Goal: Information Seeking & Learning: Compare options

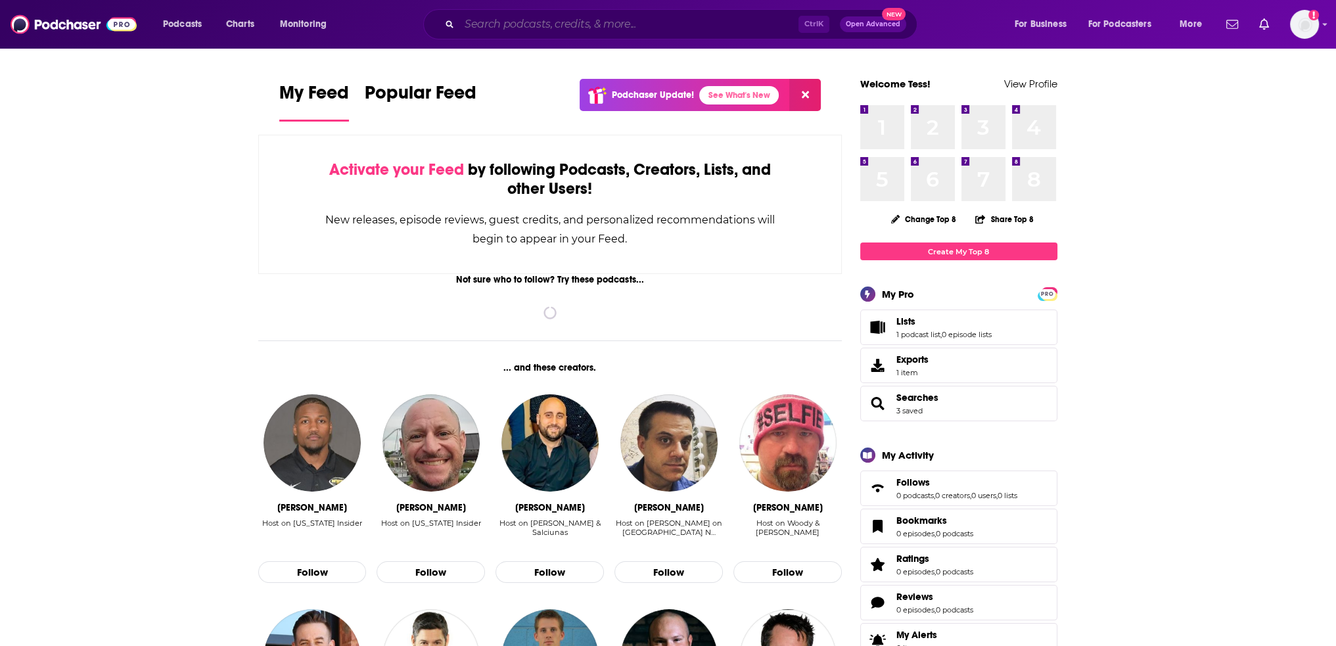
click at [523, 31] on input "Search podcasts, credits, & more..." at bounding box center [629, 24] width 339 height 21
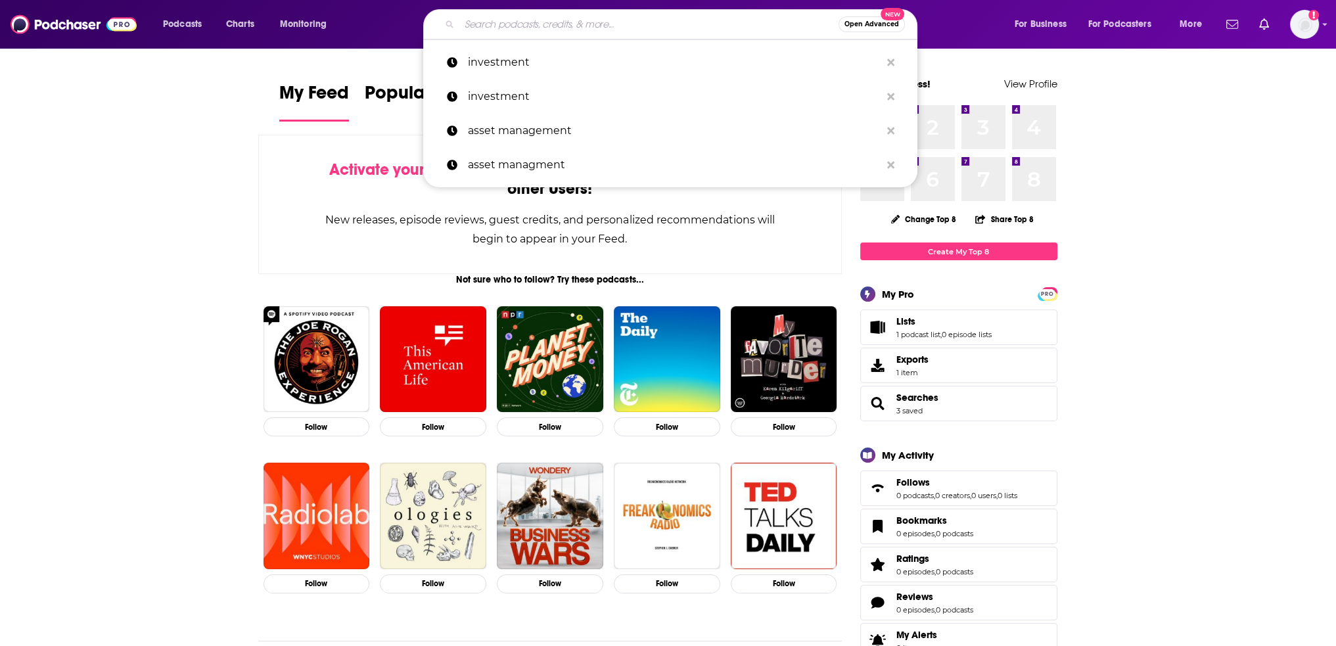
click at [573, 18] on input "Search podcasts, credits, & more..." at bounding box center [649, 24] width 379 height 21
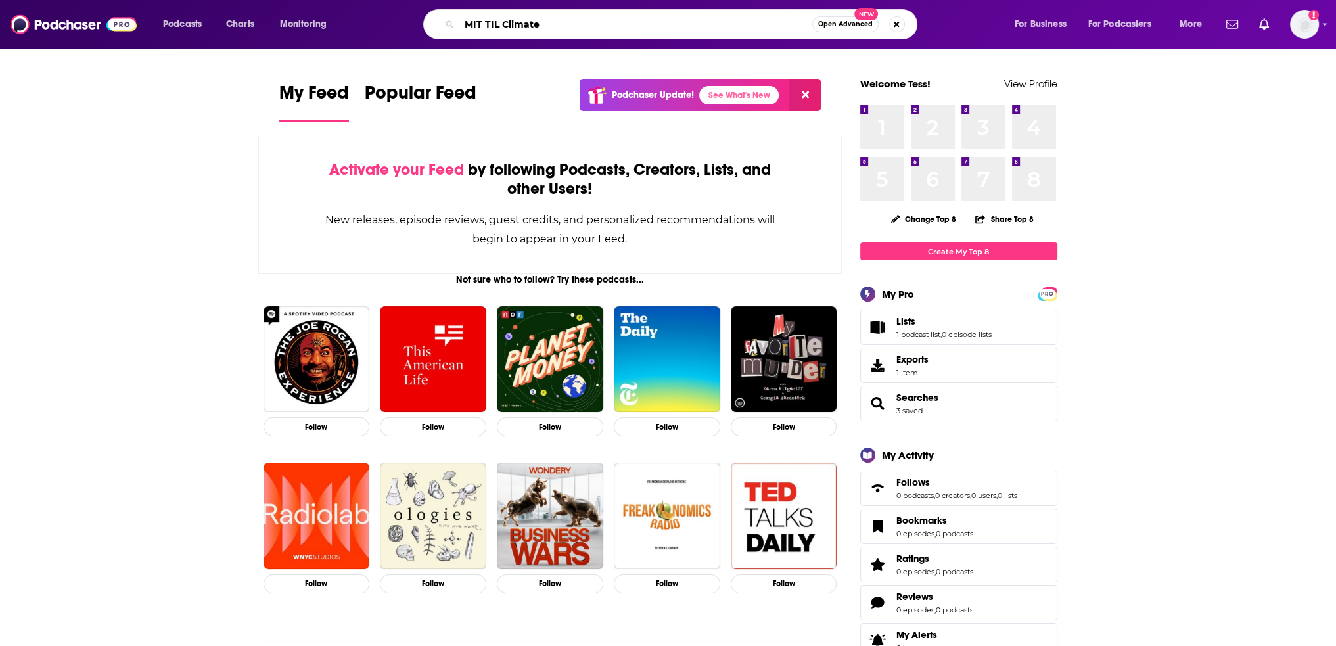
type input "MIT TIL Climate"
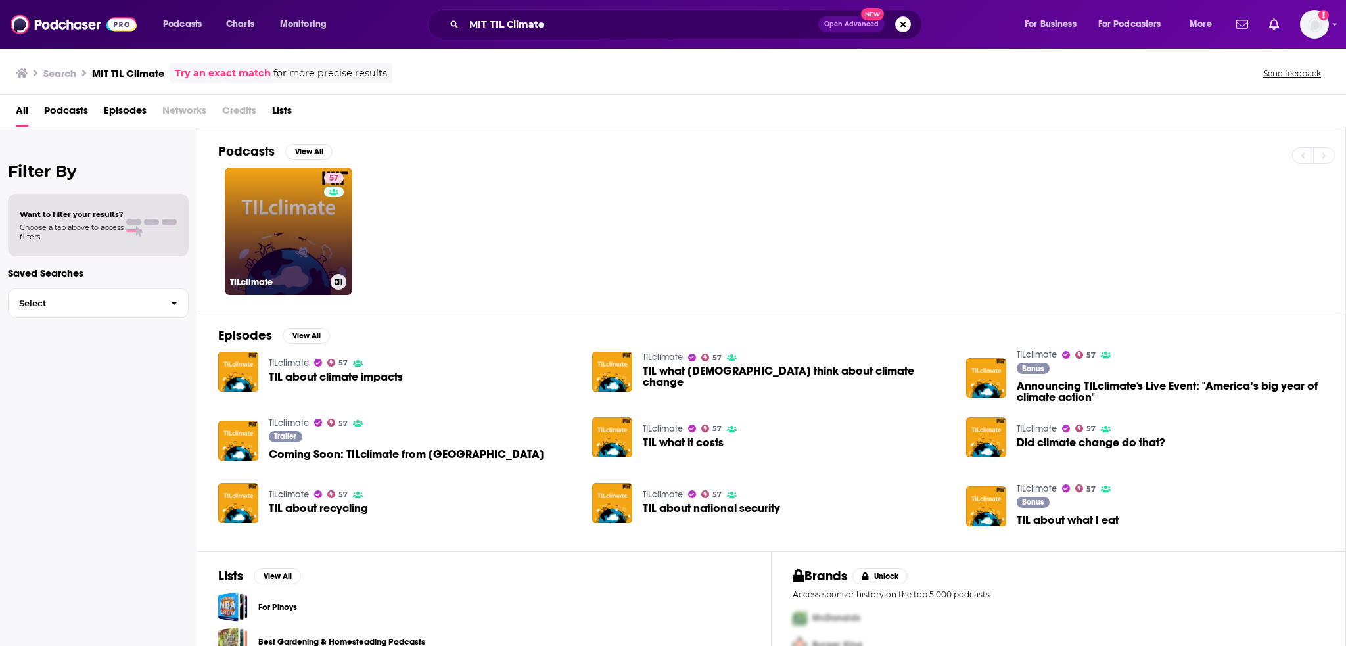
click at [261, 199] on link "57 TILclimate" at bounding box center [289, 232] width 128 height 128
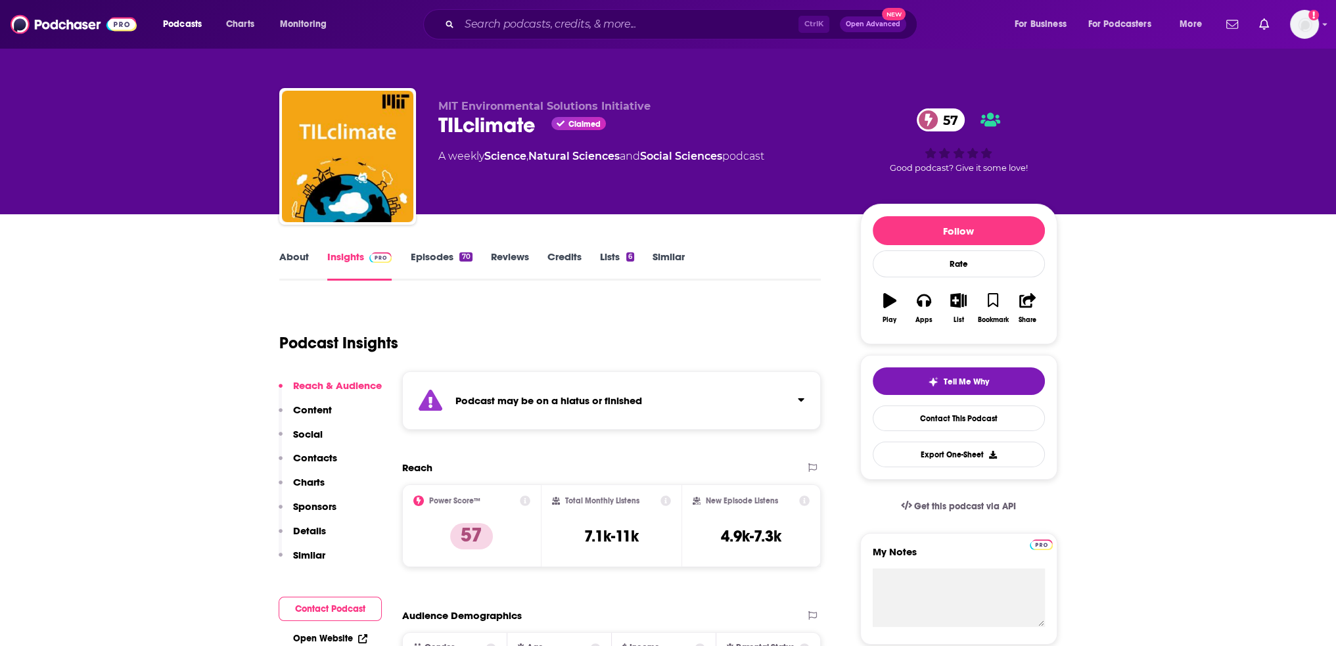
click at [681, 257] on link "Similar" at bounding box center [669, 265] width 32 height 30
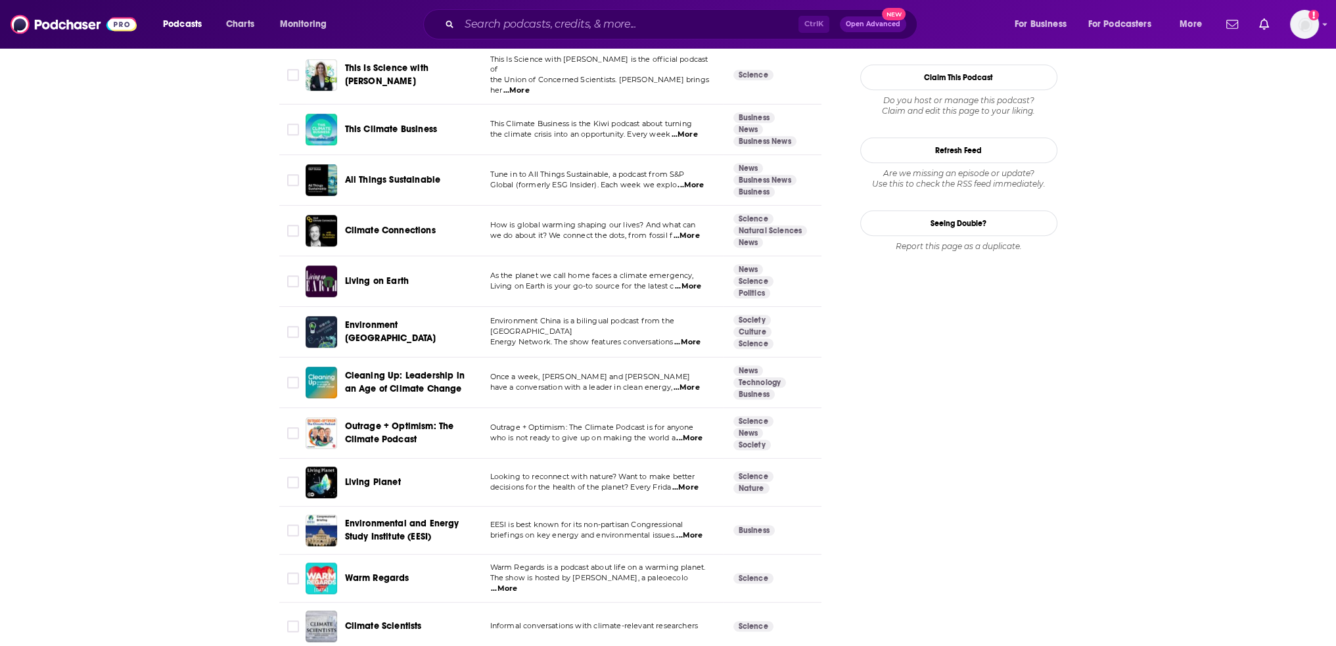
scroll to position [1306, 0]
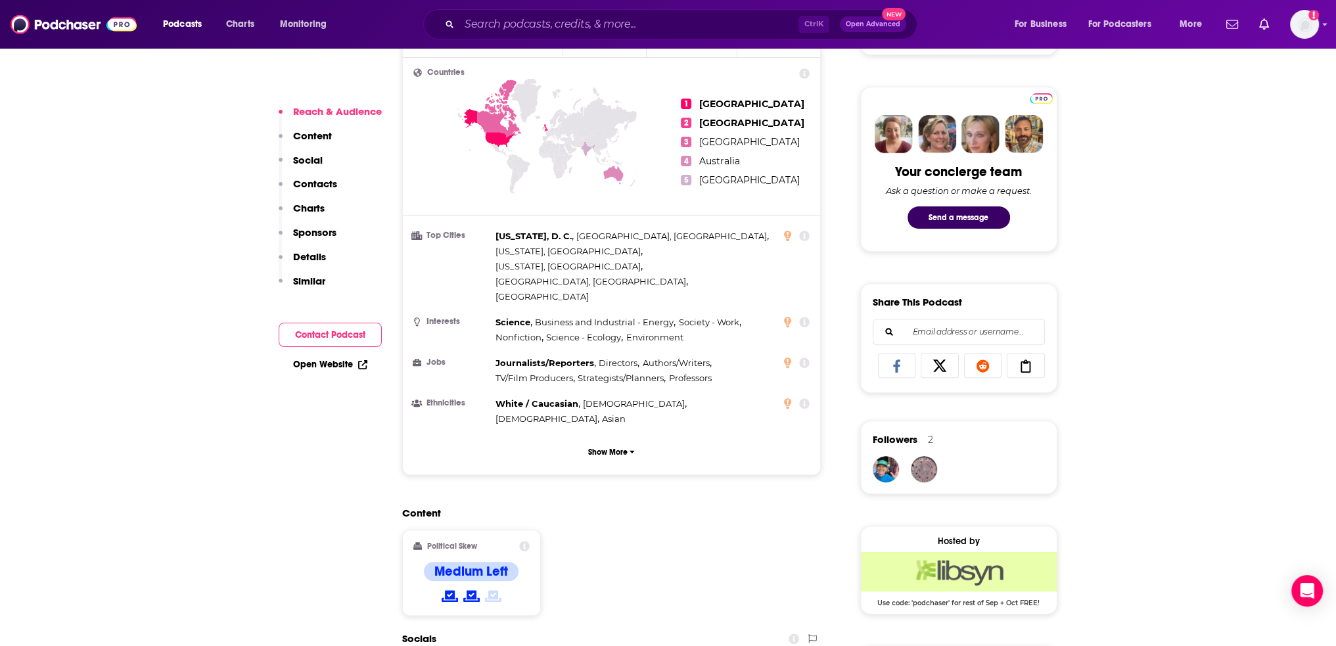
scroll to position [855, 0]
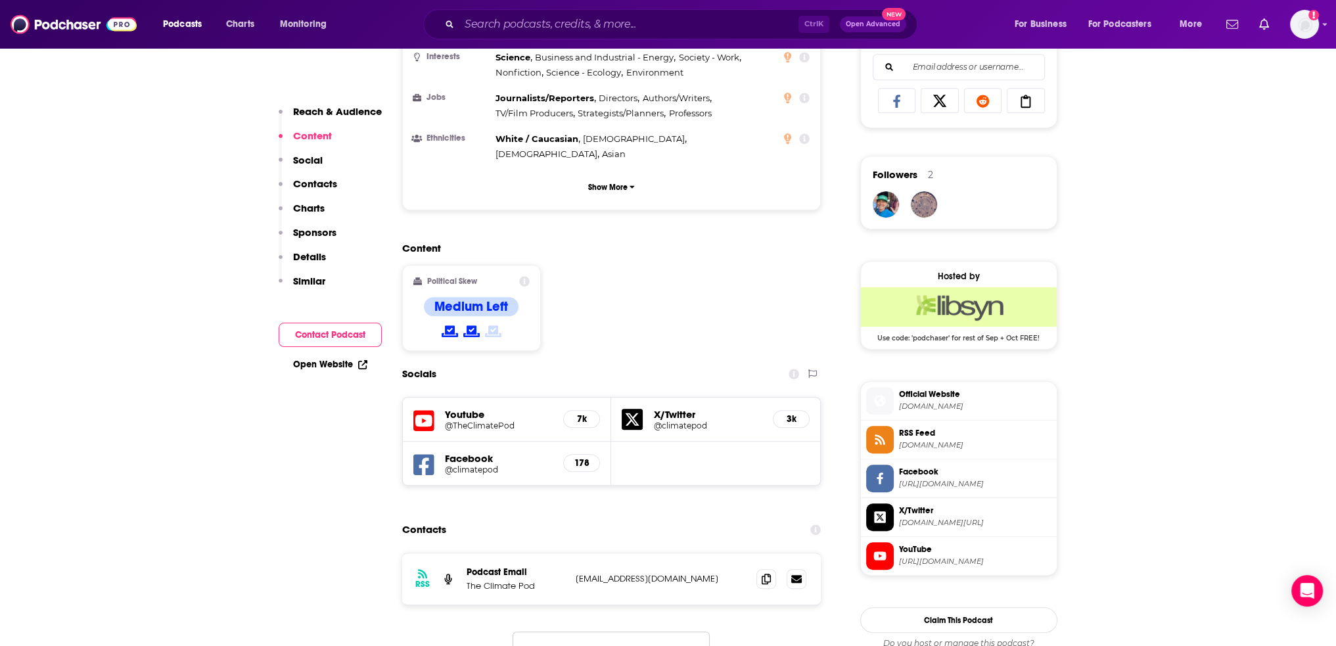
click at [936, 518] on span "twitter.com/climatepod" at bounding box center [975, 523] width 153 height 10
click at [962, 557] on span "https://www.youtube.com/@TheClimatePod" at bounding box center [975, 562] width 153 height 10
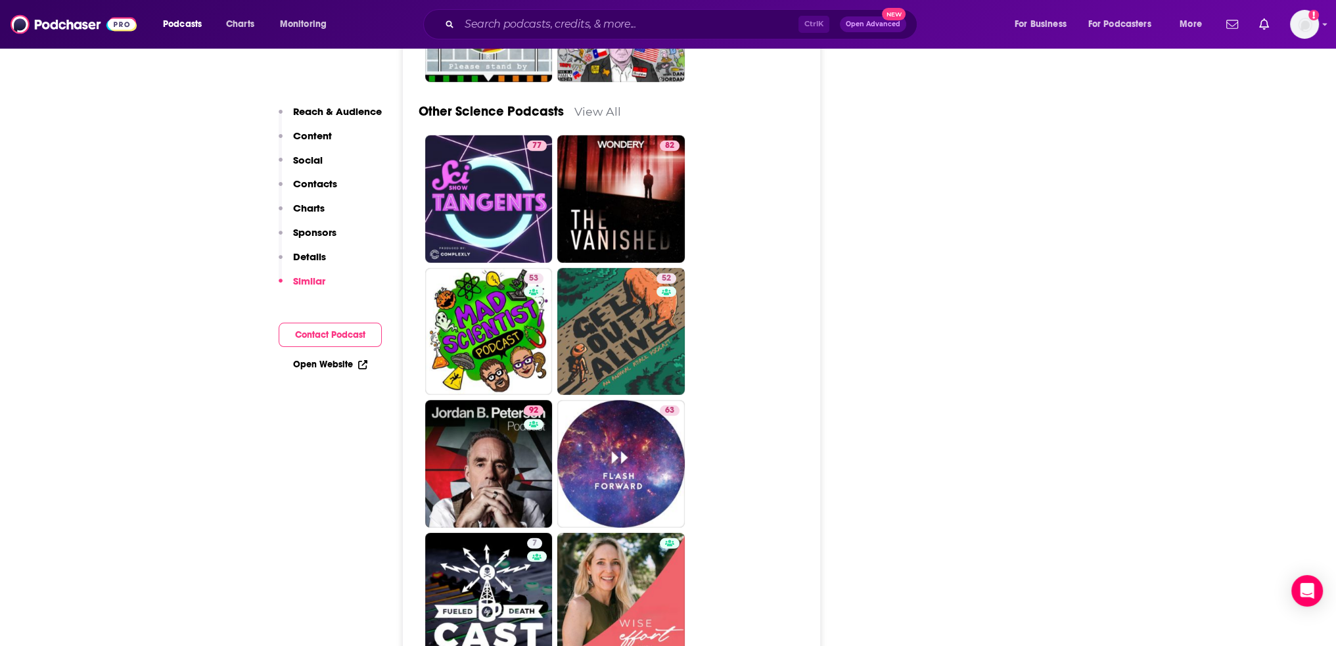
scroll to position [5153, 0]
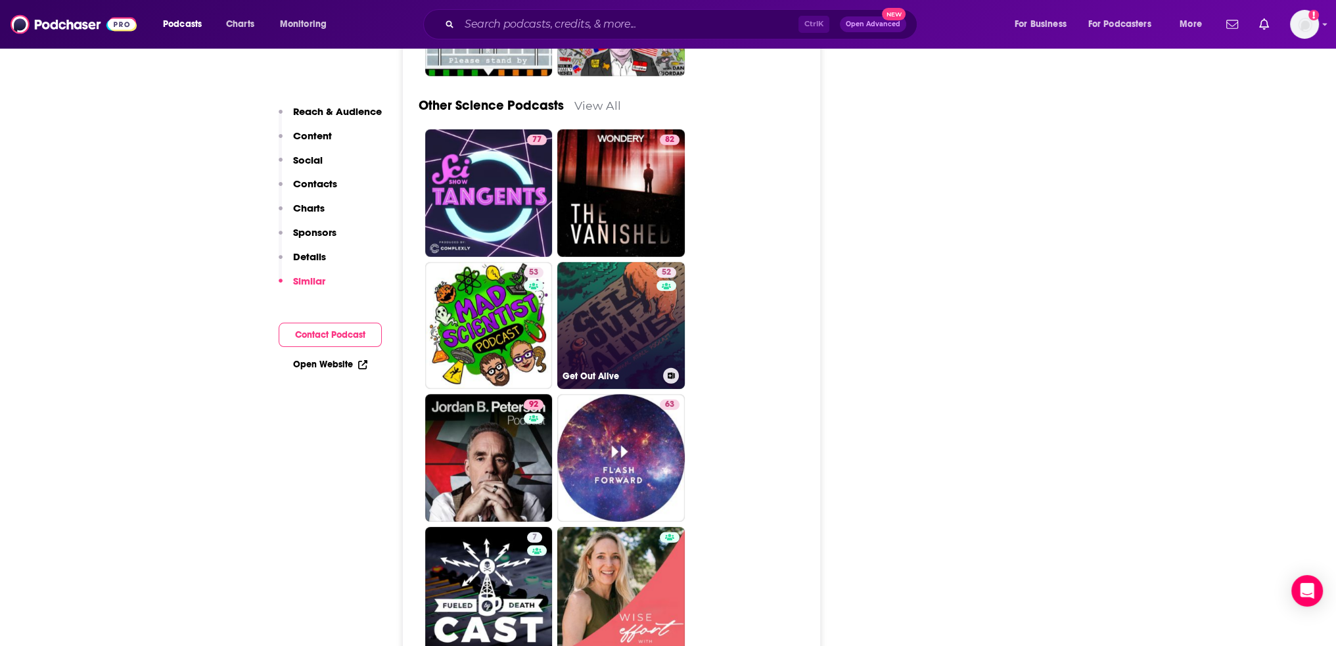
click at [630, 262] on link "52 Get Out Alive" at bounding box center [621, 326] width 128 height 128
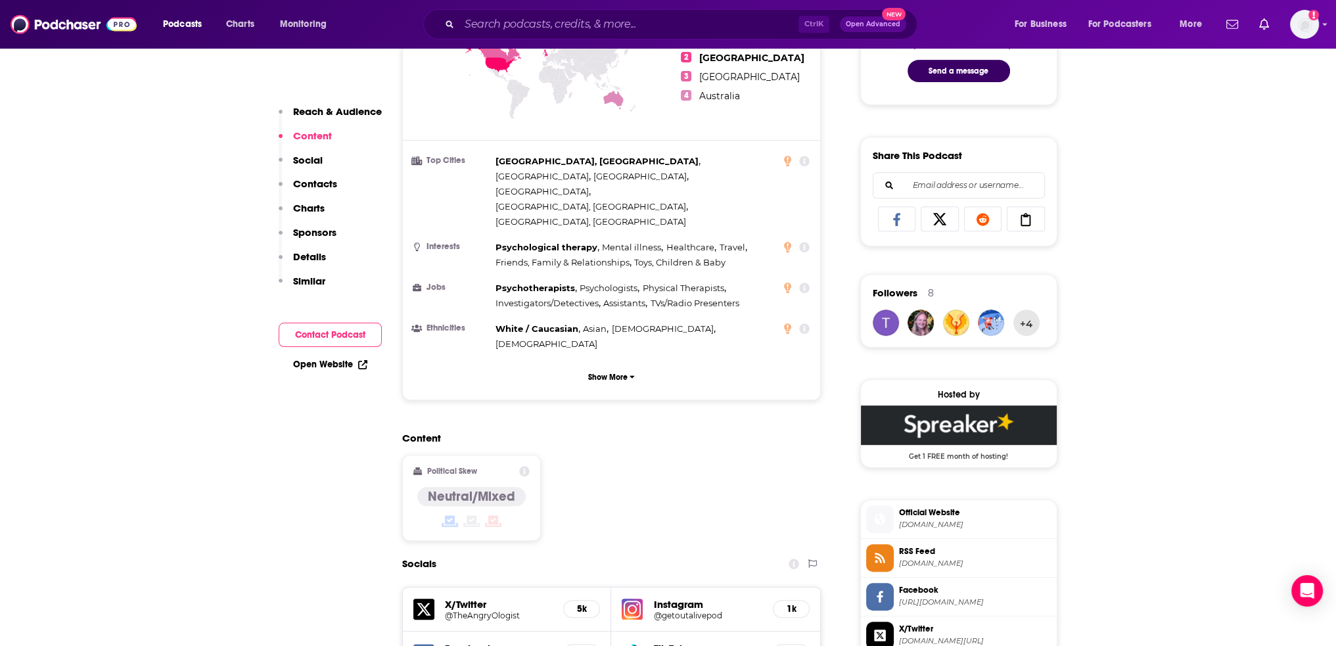
scroll to position [986, 0]
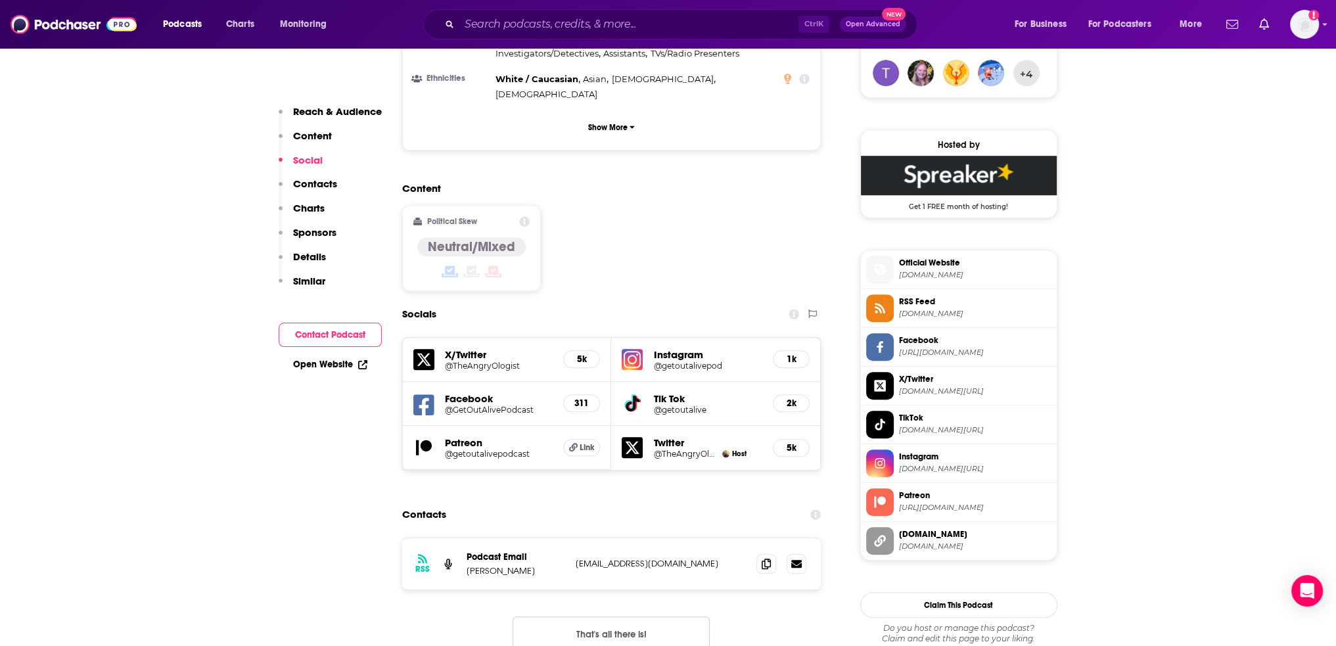
type input "https://www.podchaser.com/podcasts/the-climate-pod-1794552"
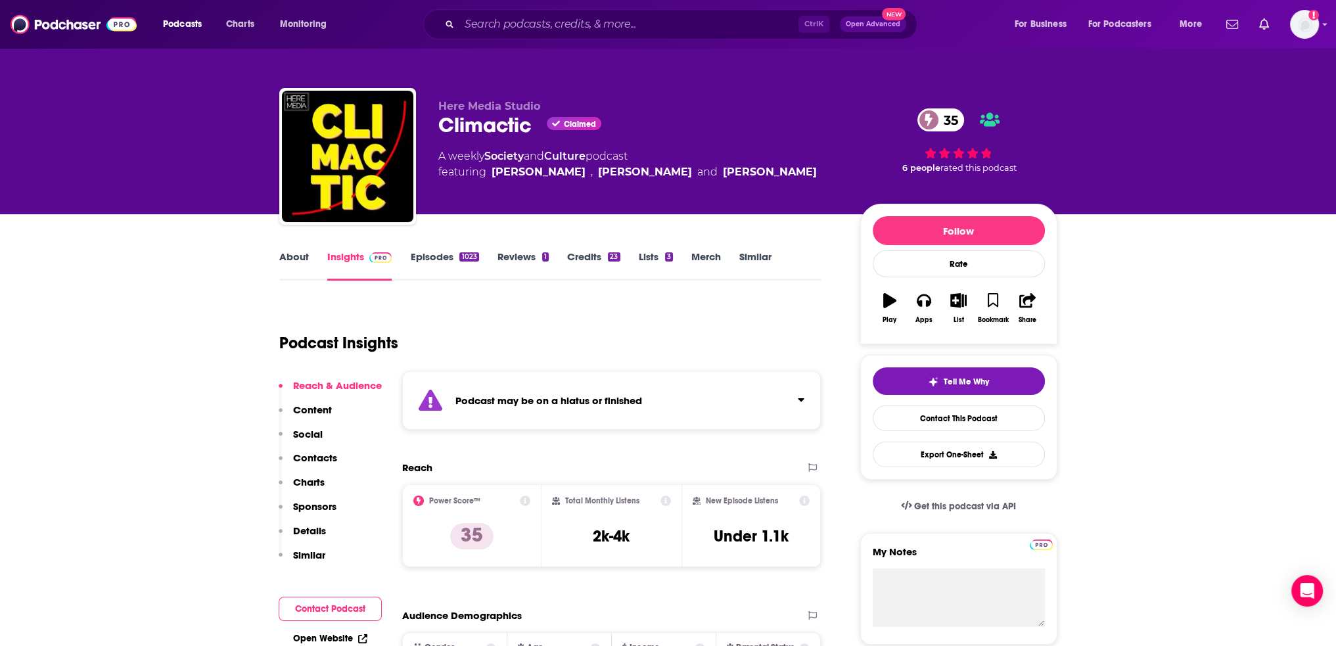
click at [434, 264] on link "Episodes 1023" at bounding box center [444, 265] width 68 height 30
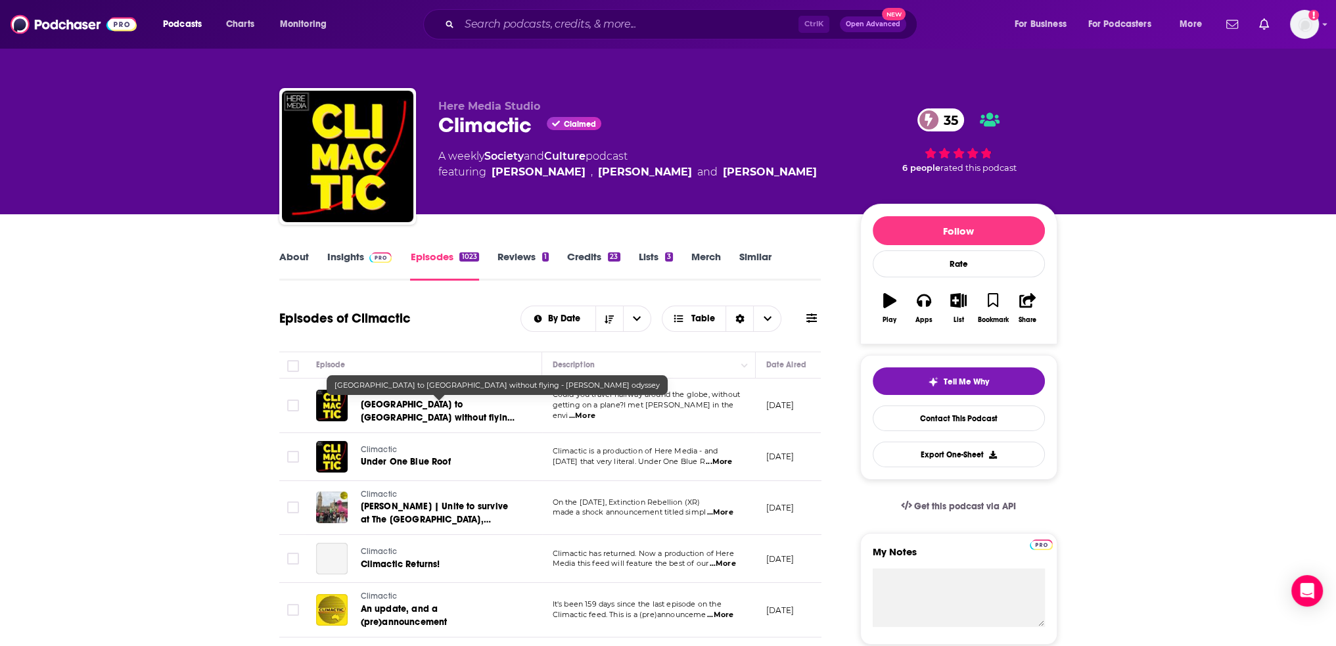
click at [421, 408] on span "Australia to Canada without flying - Sacha Shaw's odyssey" at bounding box center [438, 417] width 154 height 37
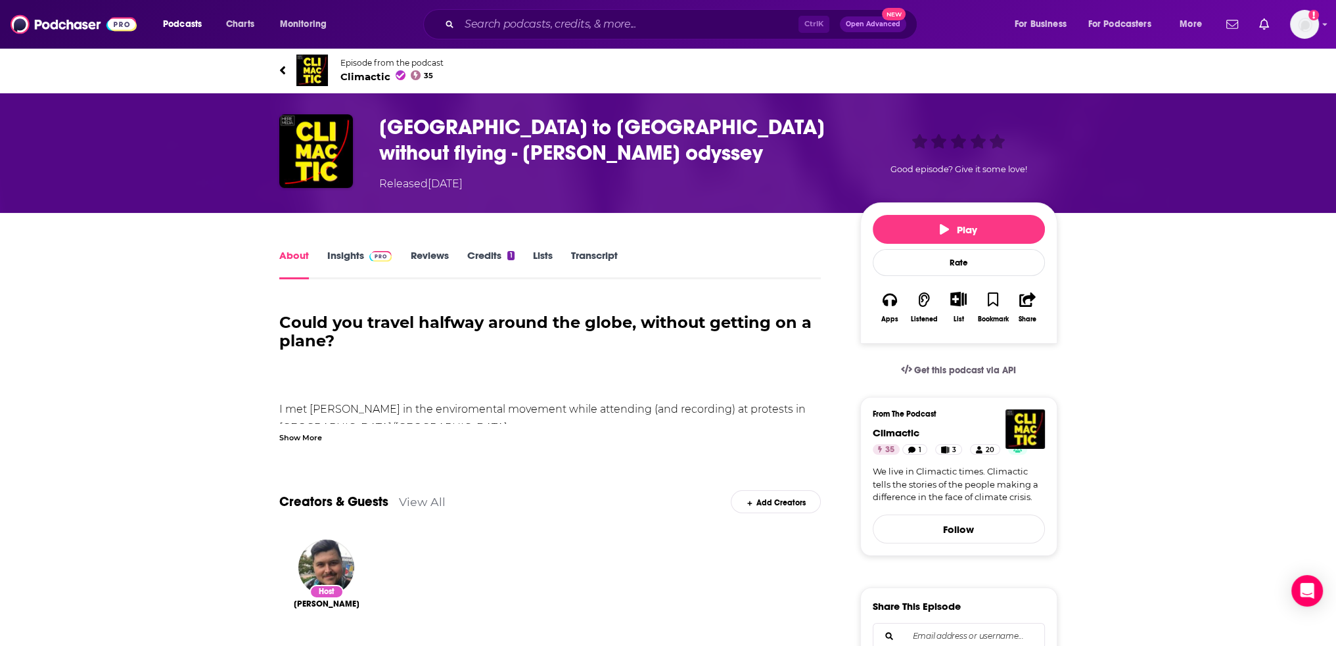
click at [379, 81] on span "Climactic 35" at bounding box center [392, 76] width 103 height 12
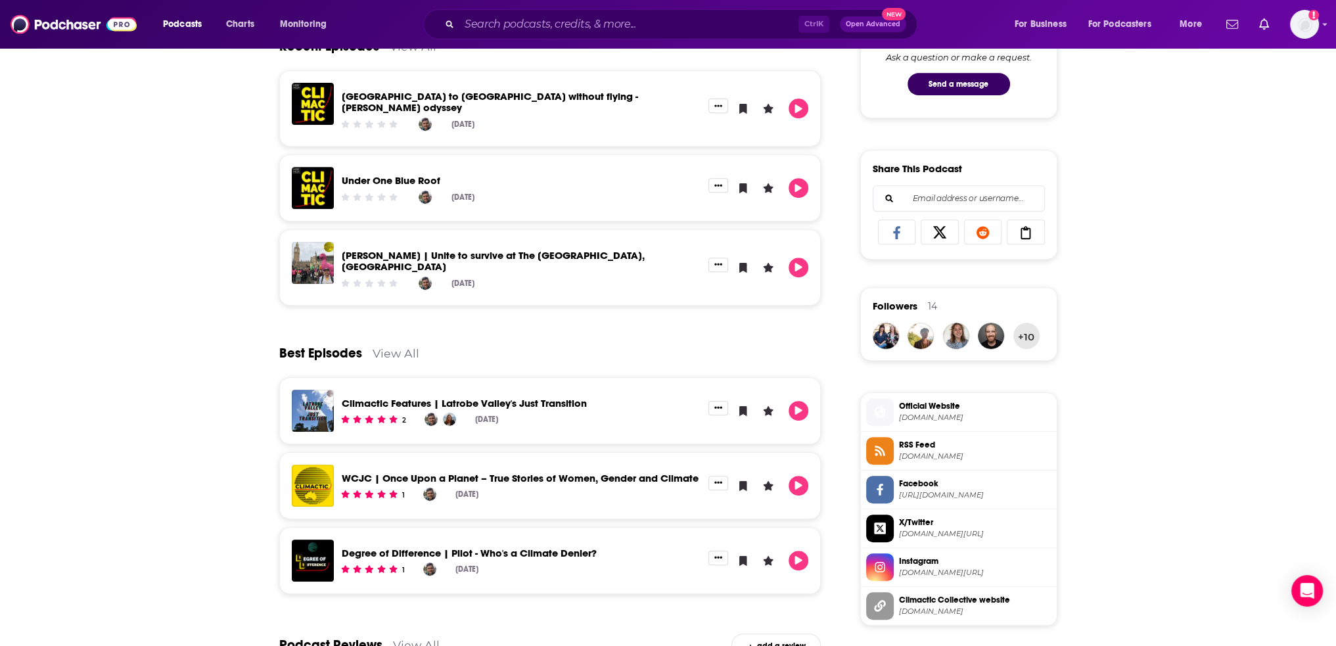
scroll to position [953, 0]
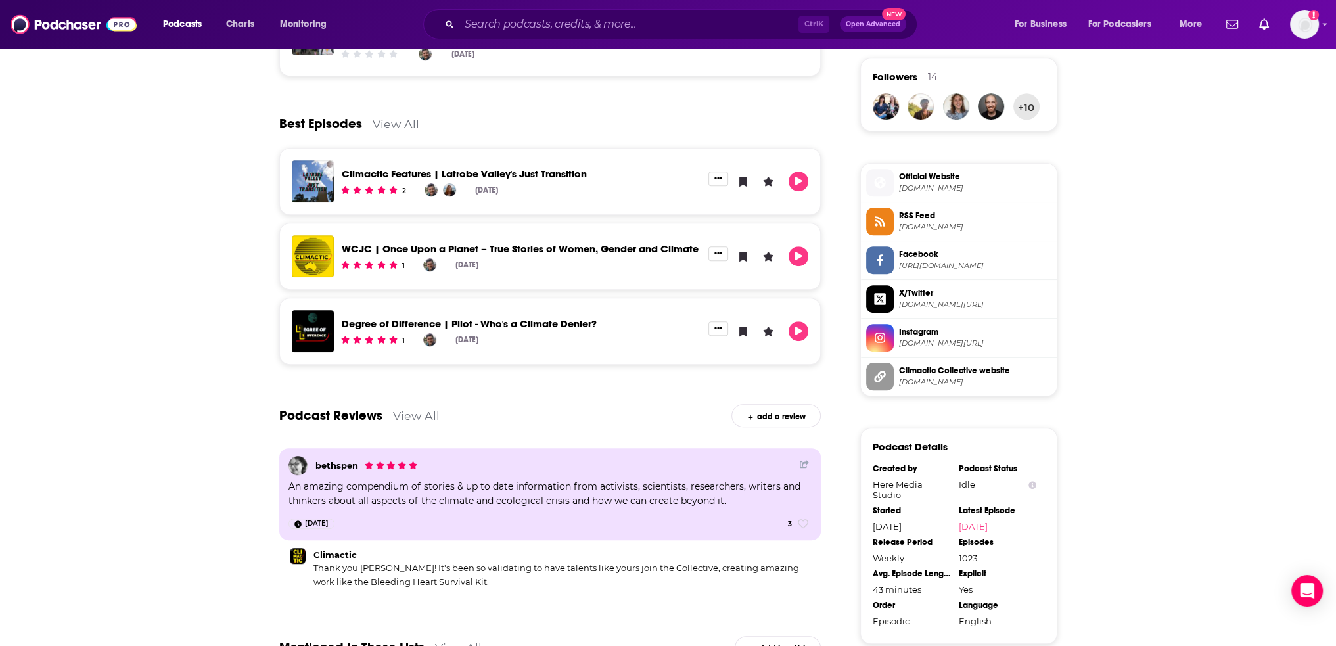
click at [970, 304] on span "twitter.com/climacticshow" at bounding box center [975, 305] width 153 height 10
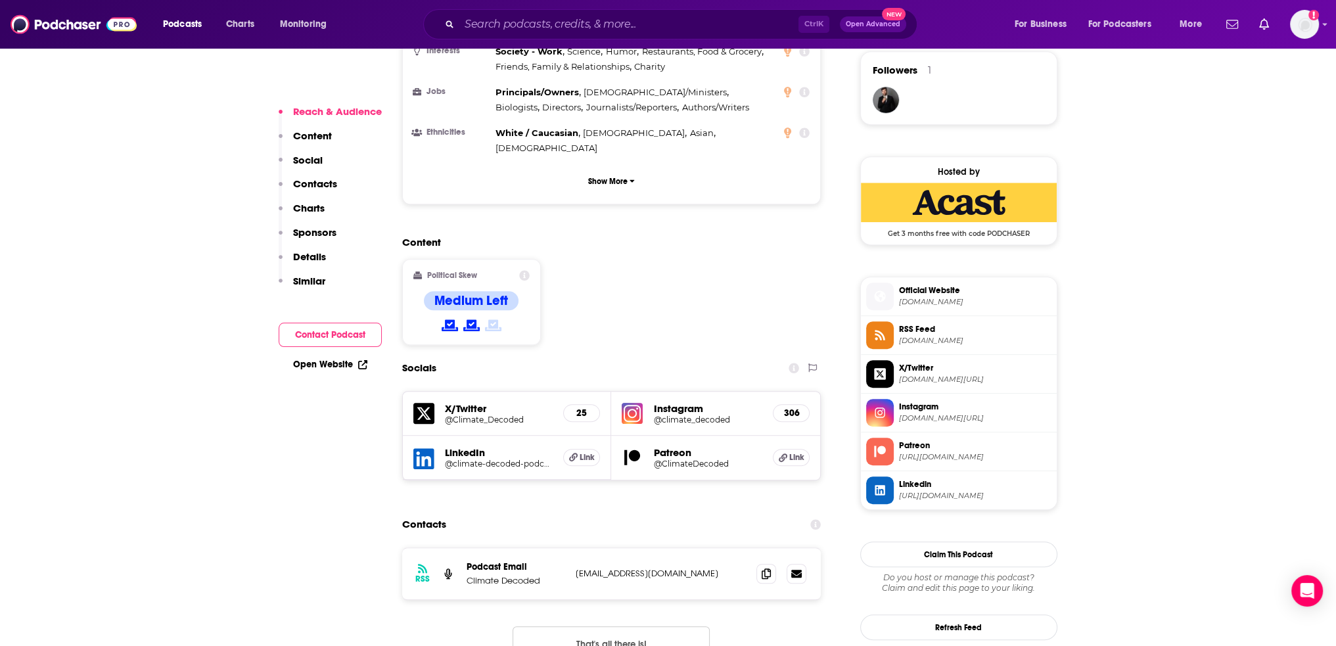
scroll to position [986, 0]
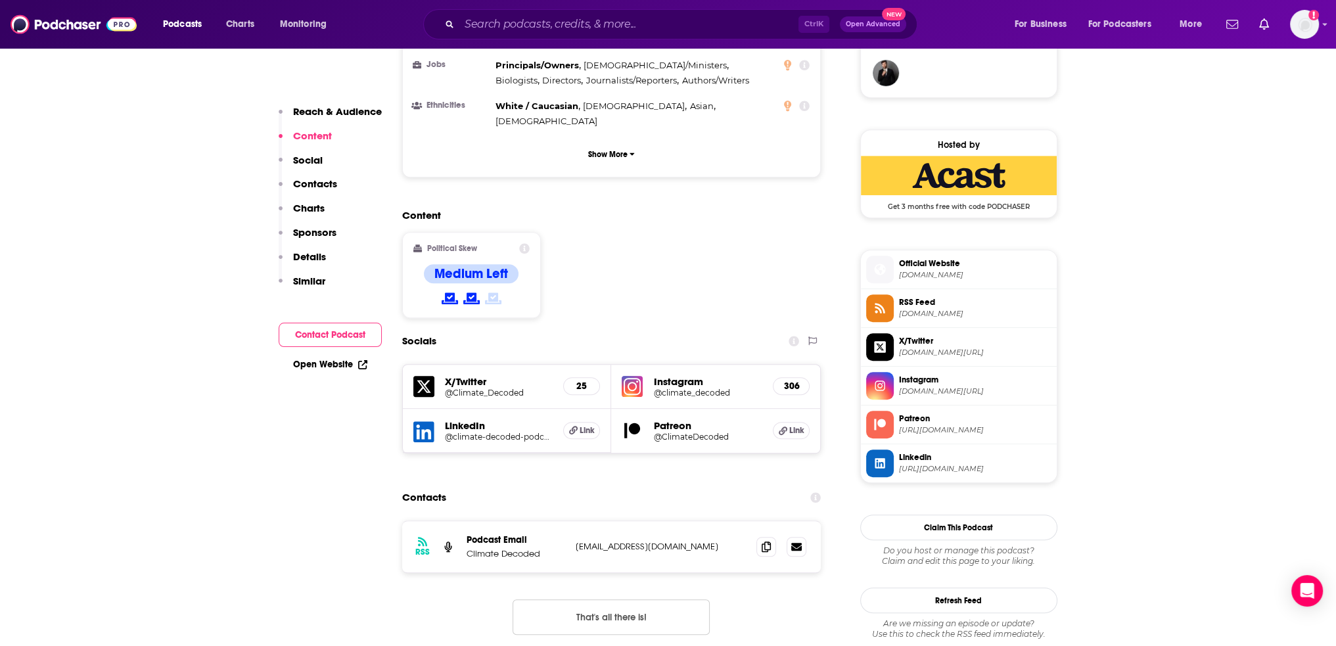
click at [948, 352] on span "twitter.com/Climate_Decoded" at bounding box center [975, 353] width 153 height 10
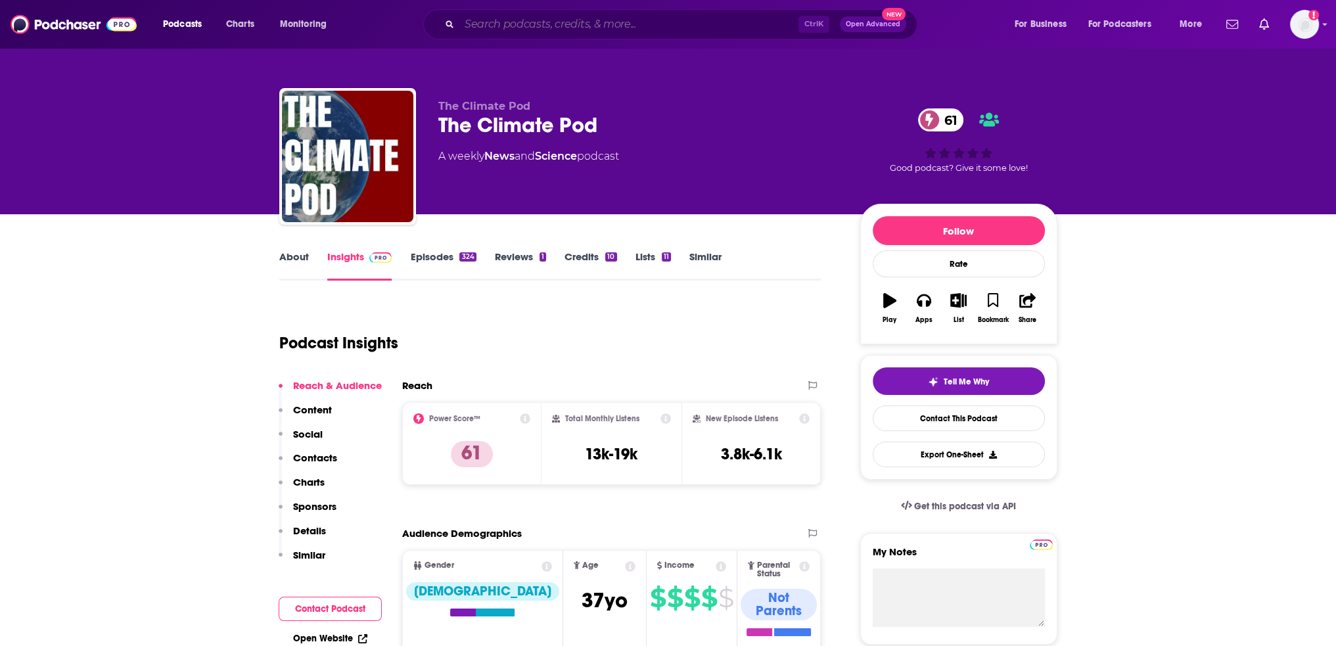
click at [701, 29] on input "Search podcasts, credits, & more..." at bounding box center [629, 24] width 339 height 21
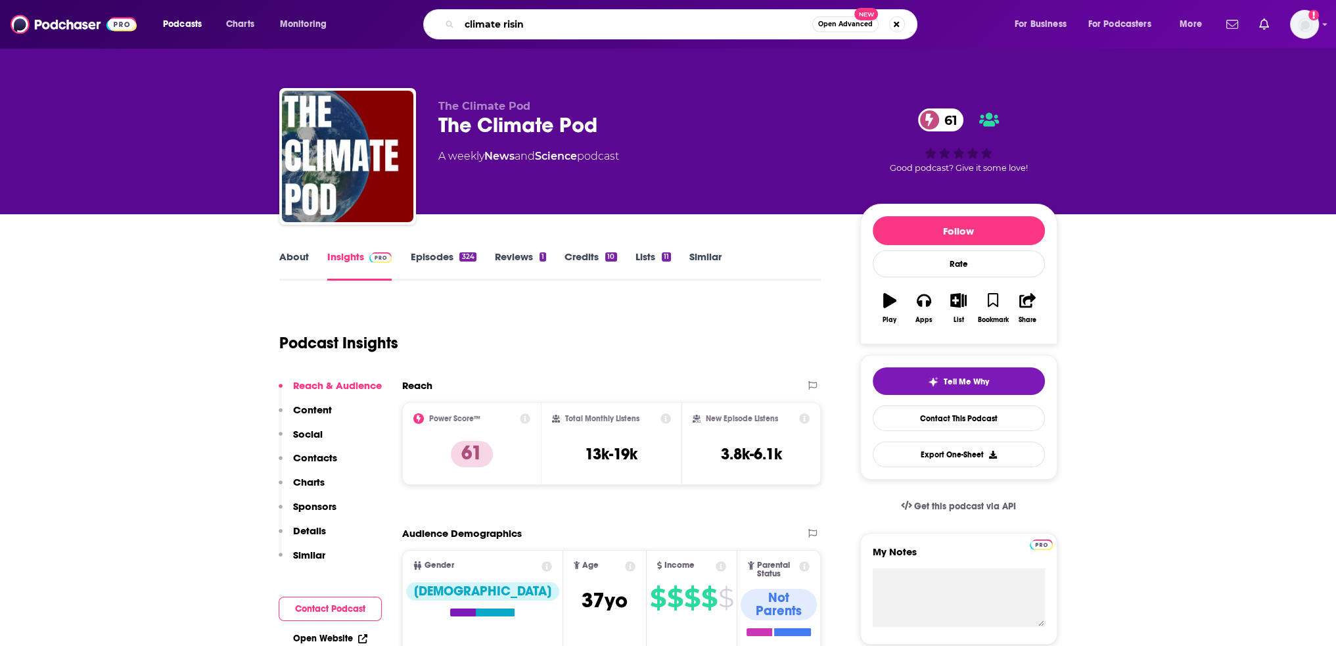
type input "climate rising"
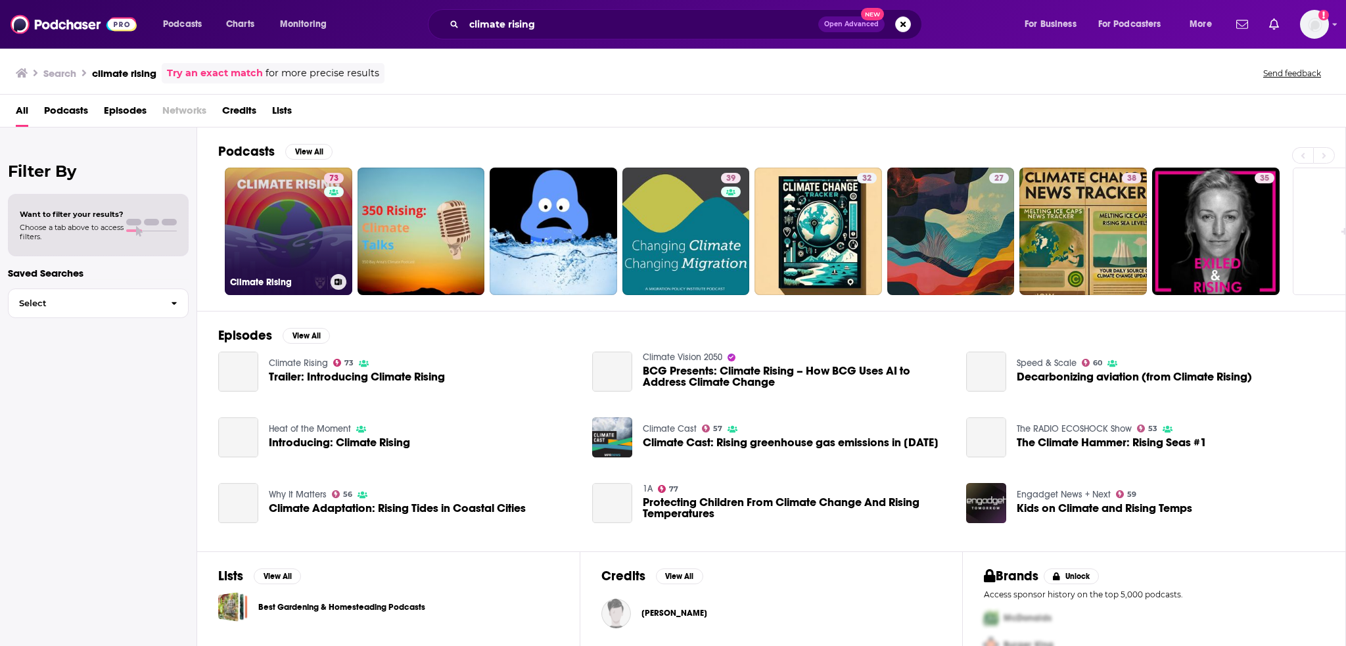
click at [262, 203] on link "73 Climate Rising" at bounding box center [289, 232] width 128 height 128
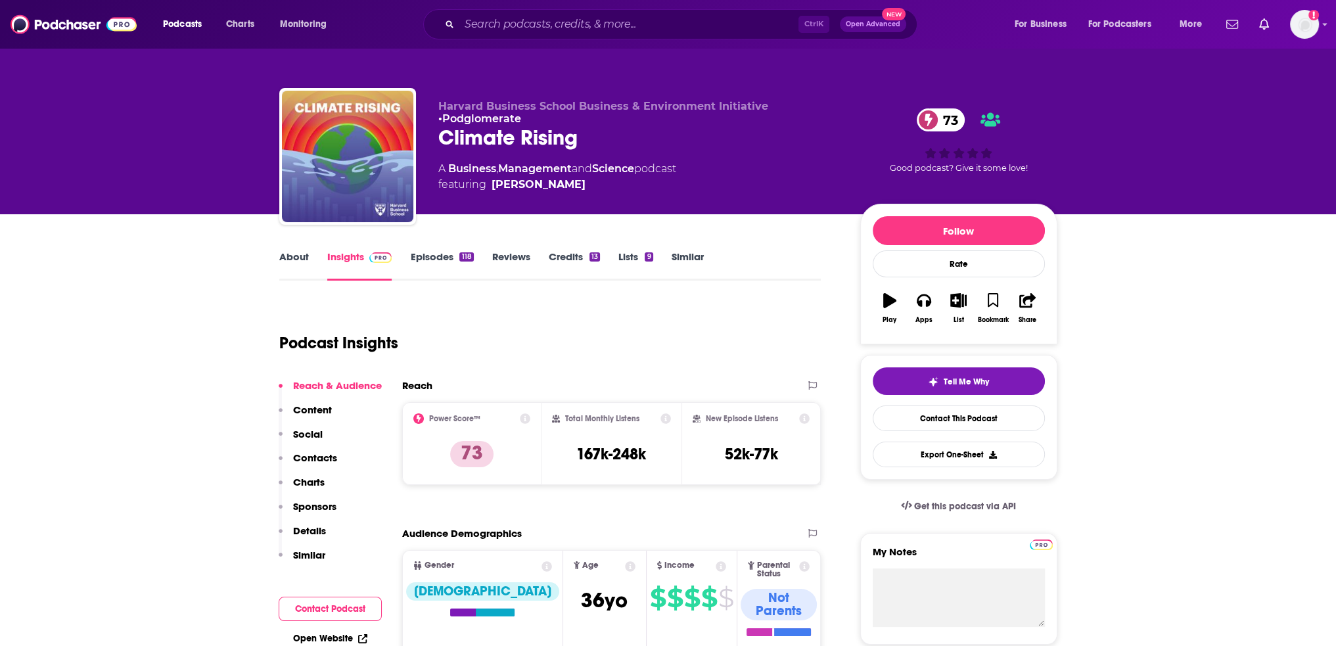
click at [444, 251] on link "Episodes 118" at bounding box center [441, 265] width 63 height 30
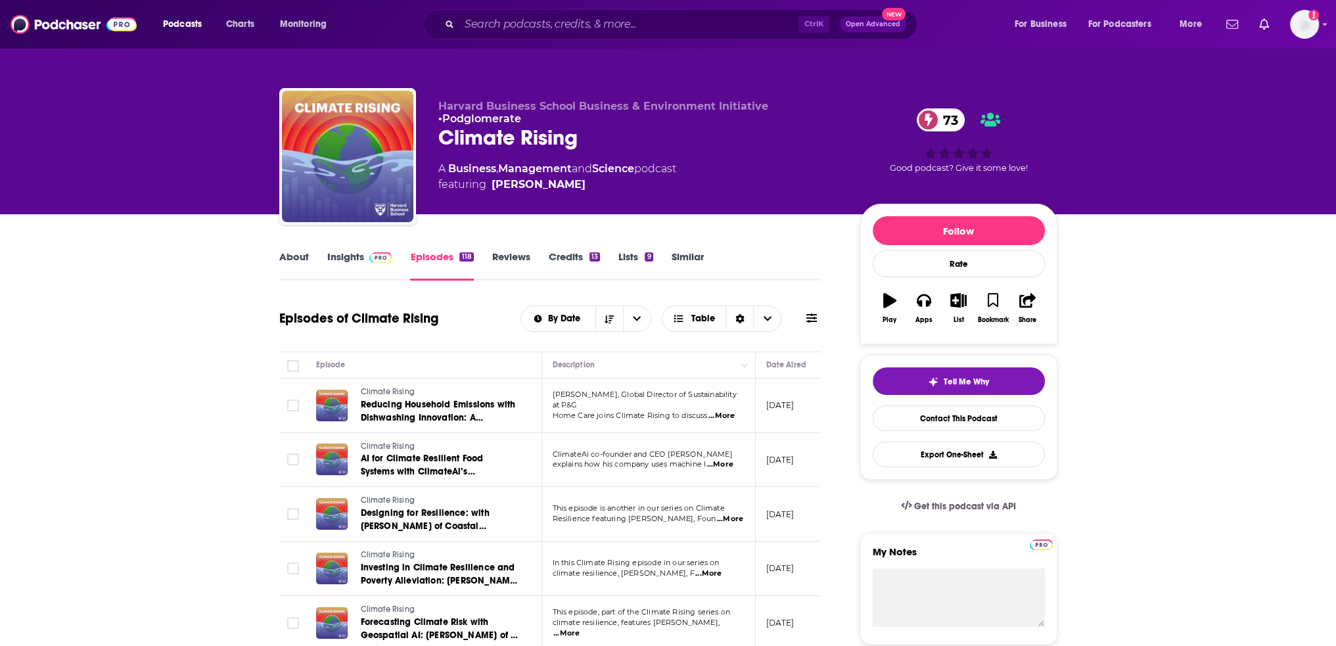
click at [674, 248] on div "About Insights Episodes 118 Reviews Credits 13 Lists 9 Similar" at bounding box center [550, 264] width 542 height 32
click at [678, 252] on link "Similar" at bounding box center [688, 265] width 32 height 30
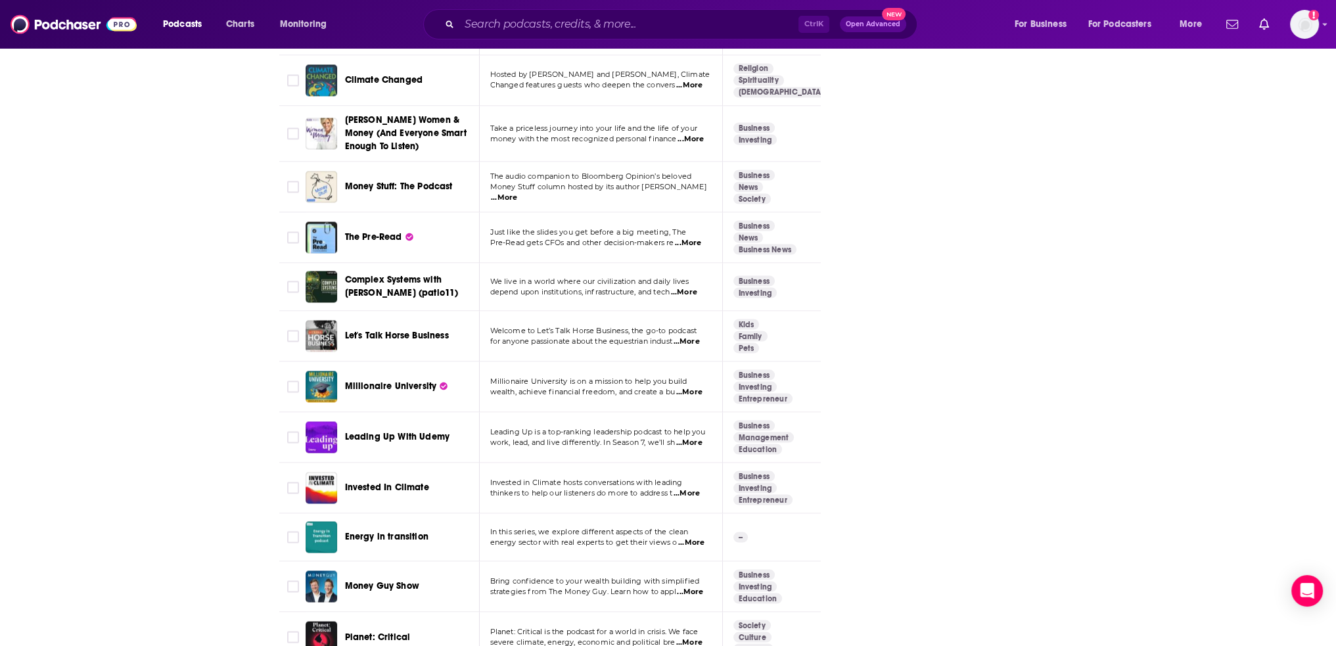
scroll to position [3221, 0]
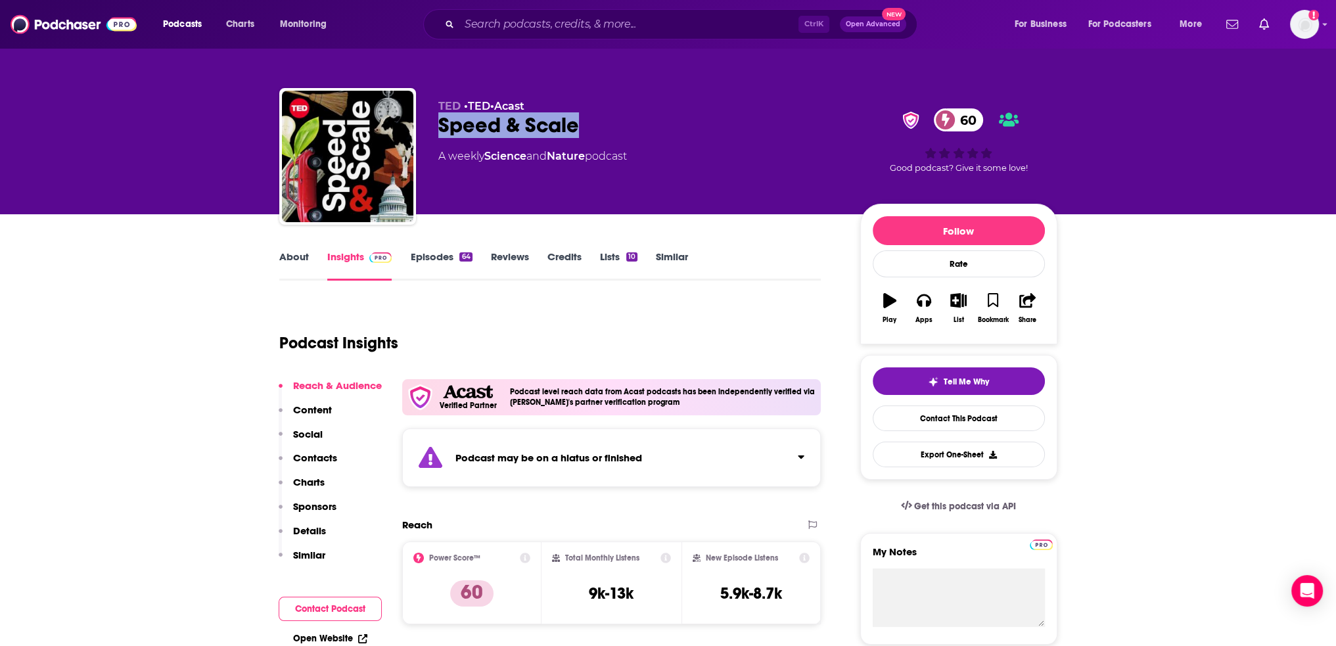
drag, startPoint x: 590, startPoint y: 120, endPoint x: 437, endPoint y: 125, distance: 153.2
click at [437, 125] on div "TED • TED • Acast Speed & Scale 60 A weekly Science and Nature podcast 60 Good …" at bounding box center [668, 159] width 778 height 142
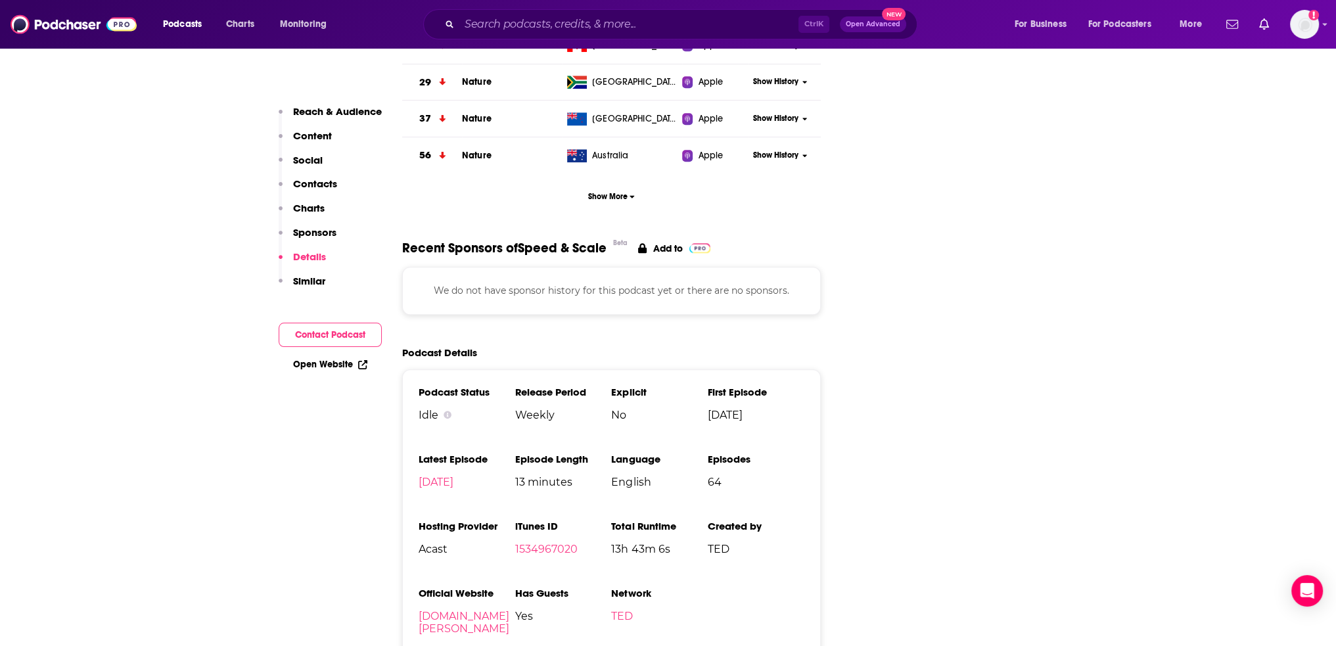
scroll to position [1906, 0]
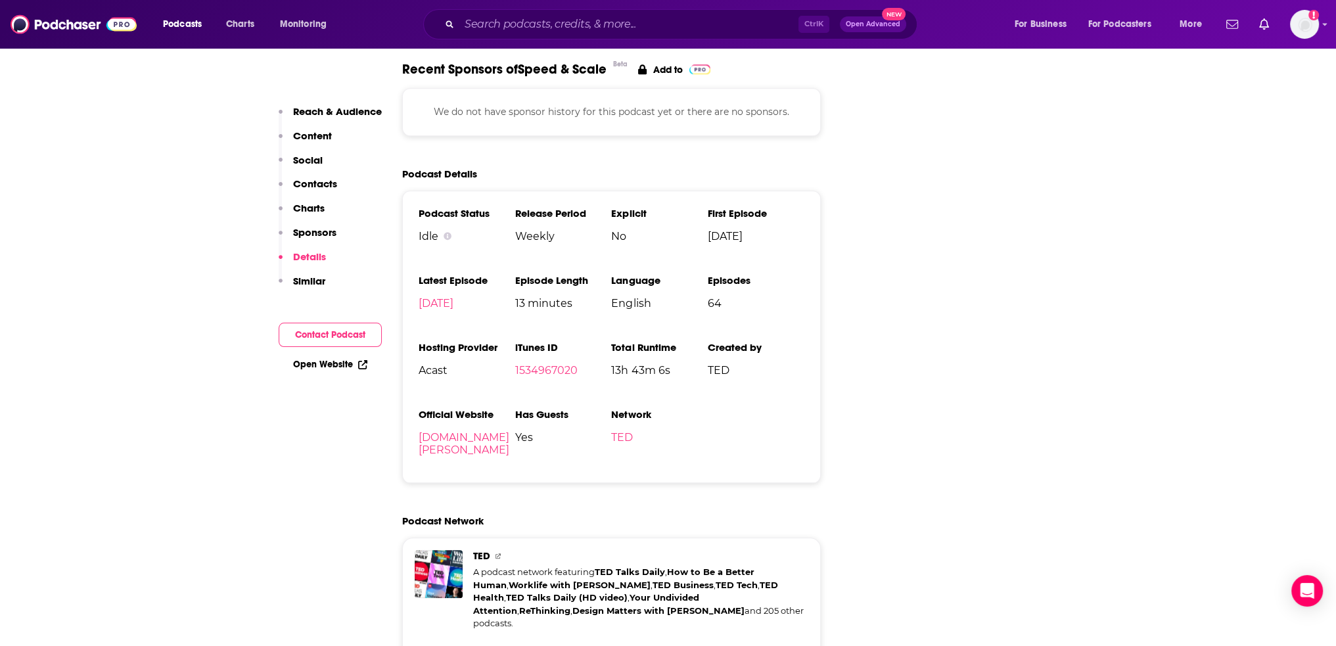
click at [452, 274] on li "Latest Episode Nov 6th, 2024" at bounding box center [467, 297] width 97 height 46
click at [454, 297] on link "Nov 6th, 2024" at bounding box center [436, 303] width 35 height 12
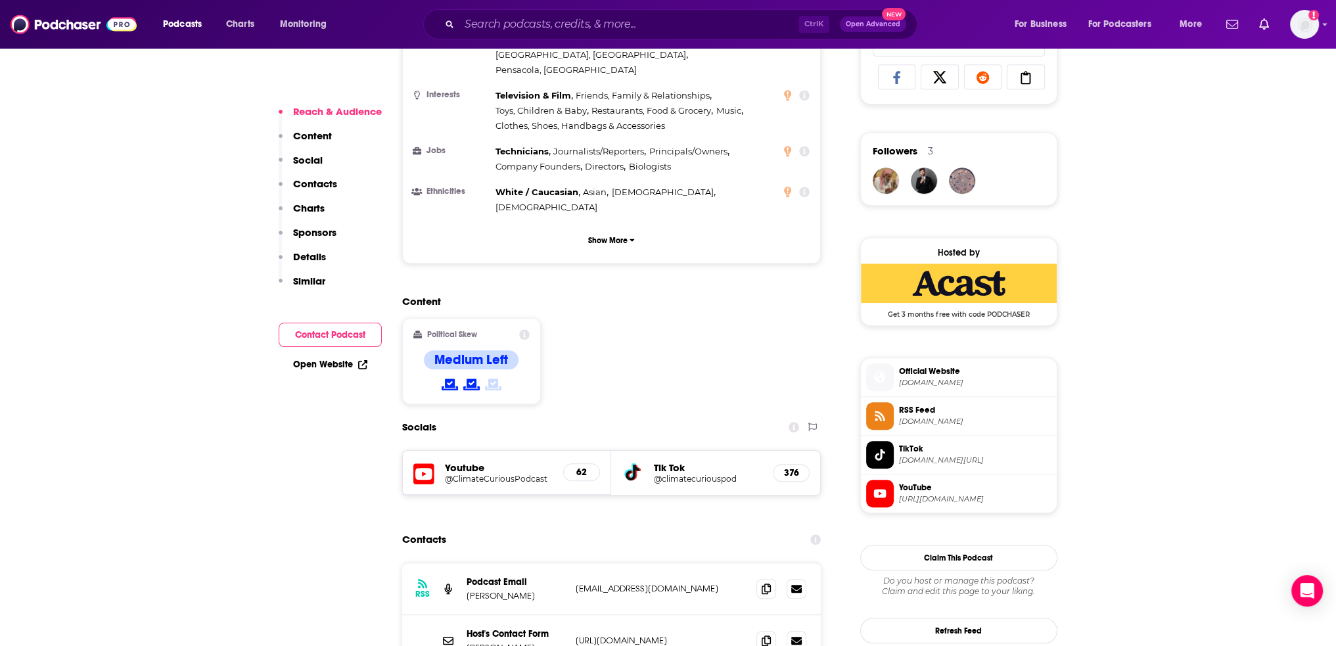
scroll to position [1118, 0]
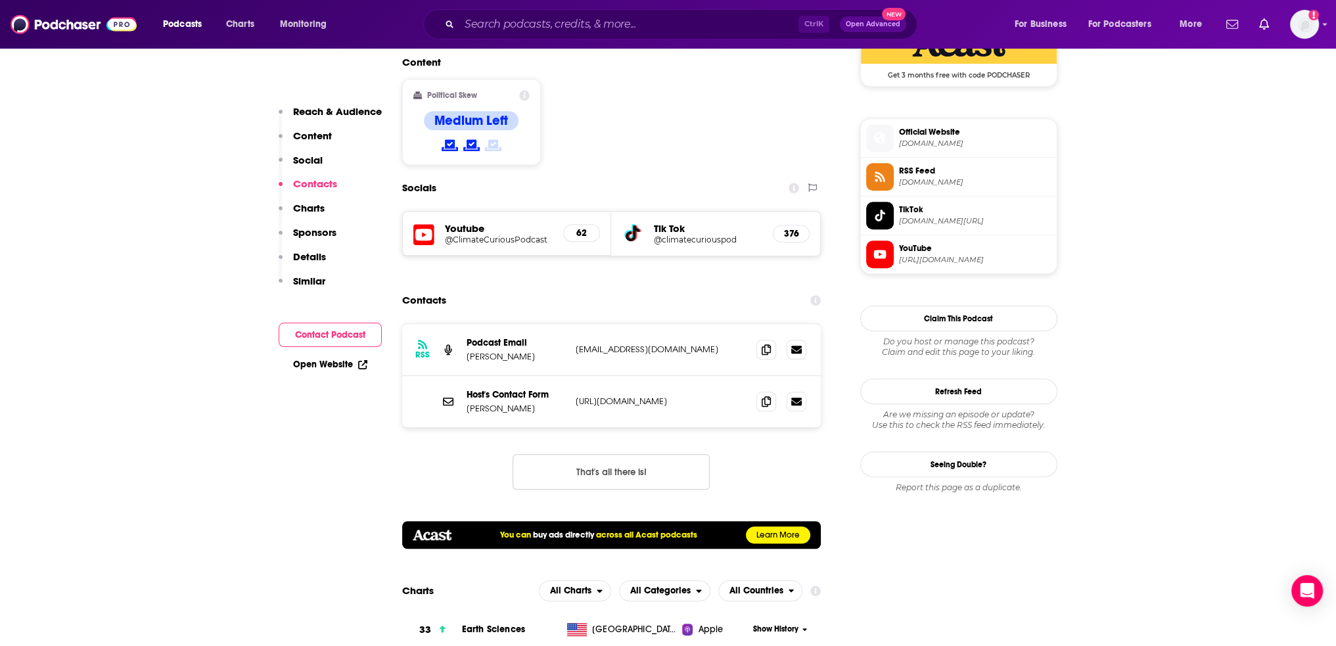
click at [959, 220] on span "[DOMAIN_NAME][URL]" at bounding box center [975, 221] width 153 height 10
click at [948, 143] on span "[DOMAIN_NAME]" at bounding box center [975, 144] width 153 height 10
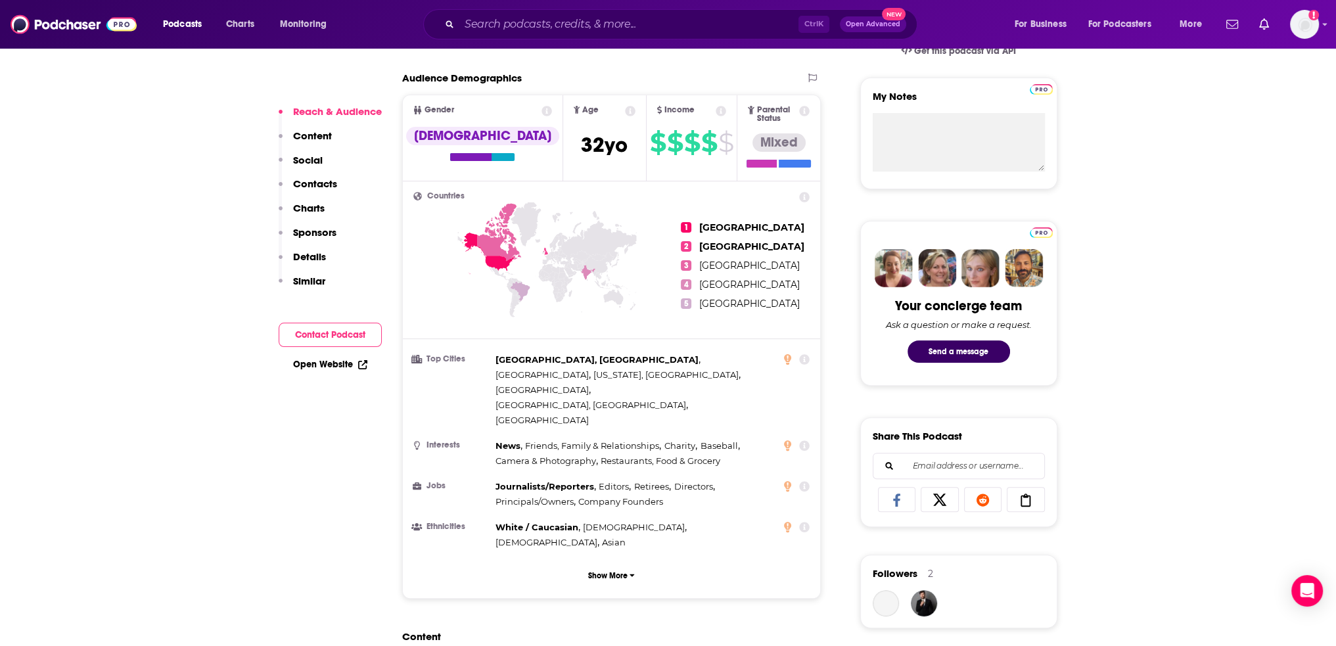
scroll to position [460, 0]
